Goal: Find specific page/section: Find specific page/section

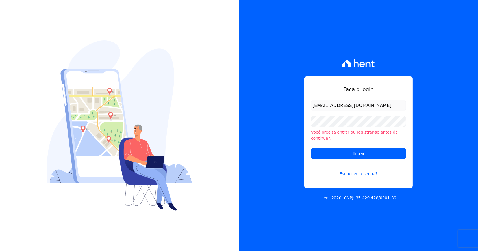
type input "luan.brito@hent.com.br"
click at [311, 148] on input "Entrar" at bounding box center [358, 153] width 95 height 11
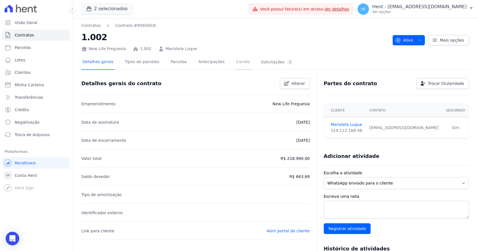
click at [235, 65] on link "Carnês" at bounding box center [243, 62] width 16 height 15
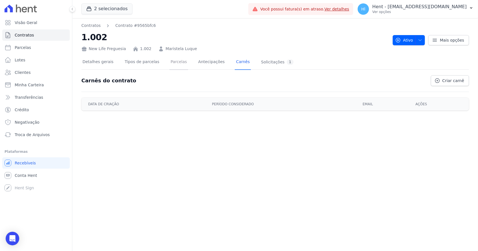
click at [172, 68] on link "Parcelas" at bounding box center [179, 62] width 19 height 15
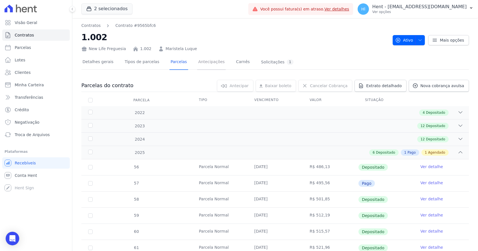
click at [202, 64] on link "Antecipações" at bounding box center [211, 62] width 29 height 15
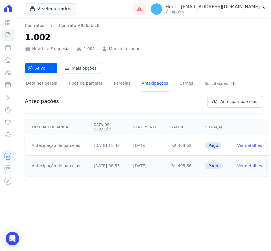
click at [151, 38] on h2 "1.002" at bounding box center [143, 37] width 237 height 13
